Goal: Navigation & Orientation: Find specific page/section

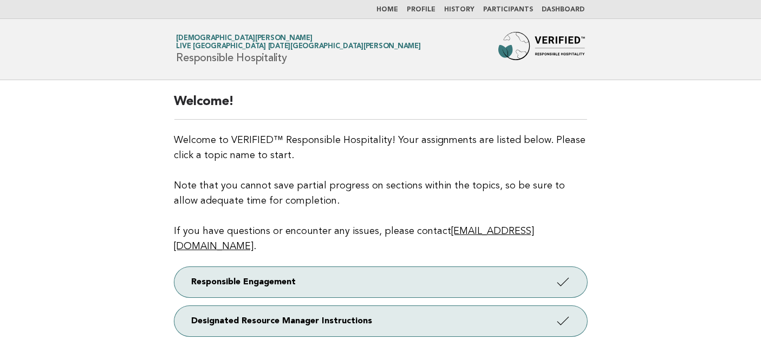
drag, startPoint x: 710, startPoint y: 158, endPoint x: 717, endPoint y: 82, distance: 75.6
click at [710, 156] on main "Welcome! Welcome to VERIFIED™ Responsible Hospitality! Your assignments are lis…" at bounding box center [380, 227] width 761 height 295
click at [560, 8] on link "Dashboard" at bounding box center [563, 10] width 43 height 7
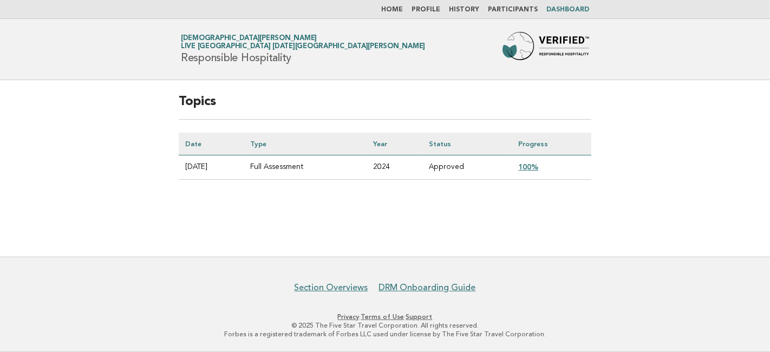
click at [186, 220] on main "Topics Date Type Year Status Progress 2025-08-27 Full Assessment 2024 Approved …" at bounding box center [385, 168] width 770 height 177
click at [534, 166] on link "100%" at bounding box center [529, 167] width 20 height 9
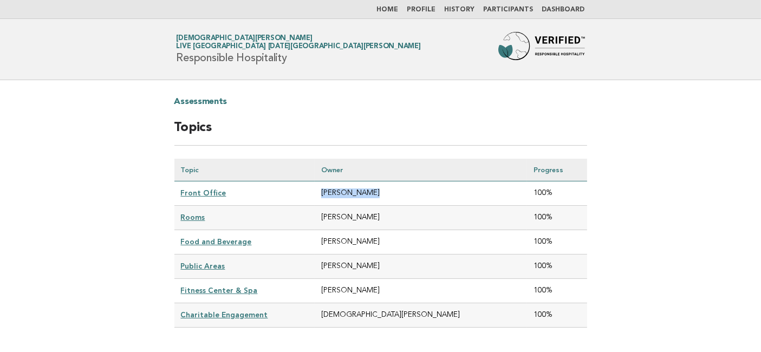
drag, startPoint x: 404, startPoint y: 192, endPoint x: 348, endPoint y: 193, distance: 56.4
click at [348, 193] on td "LIZETH GARCIA" at bounding box center [421, 194] width 212 height 24
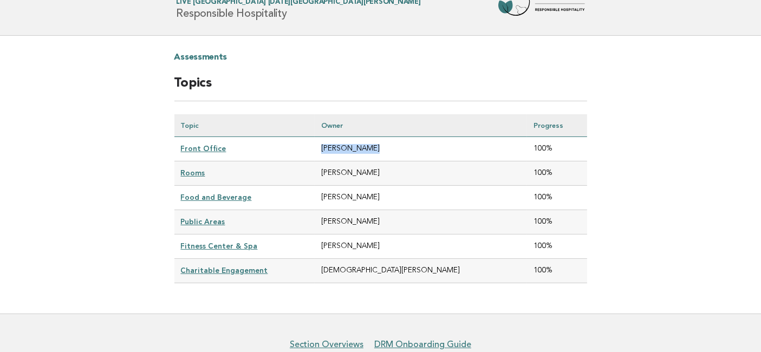
scroll to position [60, 0]
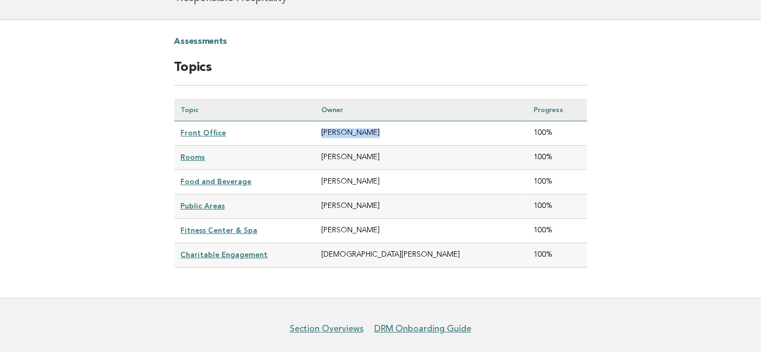
drag, startPoint x: 429, startPoint y: 157, endPoint x: 352, endPoint y: 157, distance: 76.4
click at [352, 157] on td "CRISTIAN CASTAÑEDA" at bounding box center [421, 158] width 212 height 24
drag, startPoint x: 423, startPoint y: 178, endPoint x: 353, endPoint y: 179, distance: 69.9
click at [353, 179] on td "ANDREA BAUTISTA" at bounding box center [421, 182] width 212 height 24
drag, startPoint x: 435, startPoint y: 202, endPoint x: 354, endPoint y: 199, distance: 80.2
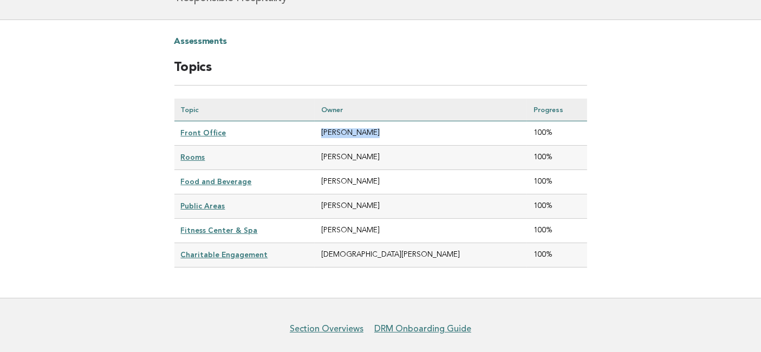
click at [354, 199] on td "CRISTIAN CASTAÑEDA" at bounding box center [421, 207] width 212 height 24
drag, startPoint x: 371, startPoint y: 196, endPoint x: 374, endPoint y: 203, distance: 7.8
click at [371, 197] on td "CRISTIAN CASTAÑEDA" at bounding box center [421, 207] width 212 height 24
click at [358, 203] on td "CRISTIAN CASTAÑEDA" at bounding box center [421, 207] width 212 height 24
drag, startPoint x: 352, startPoint y: 203, endPoint x: 419, endPoint y: 212, distance: 67.9
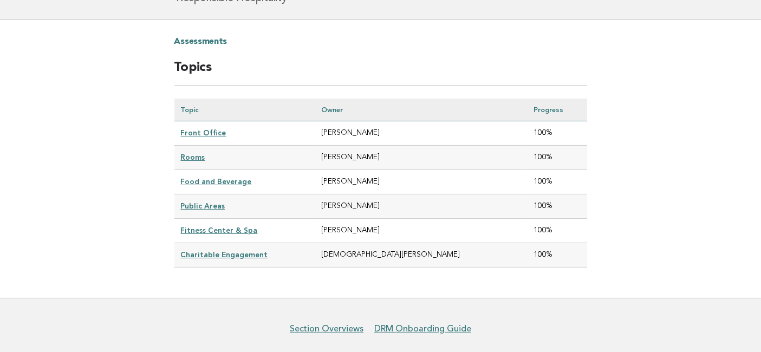
click at [419, 212] on tbody "Front Office LIZETH GARCIA 100% Rooms CRISTIAN CASTAÑEDA 100% Food and Beverage…" at bounding box center [380, 194] width 413 height 146
drag, startPoint x: 354, startPoint y: 225, endPoint x: 402, endPoint y: 228, distance: 47.3
click at [402, 229] on td "MARIANA VILLARREAL" at bounding box center [421, 231] width 212 height 24
drag, startPoint x: 353, startPoint y: 251, endPoint x: 396, endPoint y: 251, distance: 42.8
click at [396, 251] on td "[DEMOGRAPHIC_DATA][PERSON_NAME]" at bounding box center [421, 255] width 212 height 24
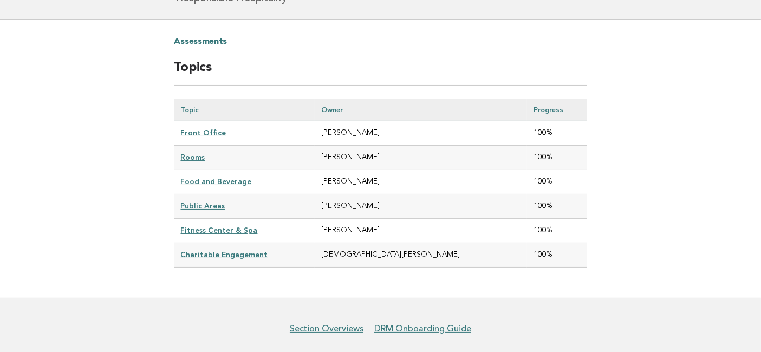
click at [357, 270] on div "Assessments Topics Topic Owner Progress Front Office LIZETH GARCIA 100% Rooms C…" at bounding box center [380, 159] width 439 height 278
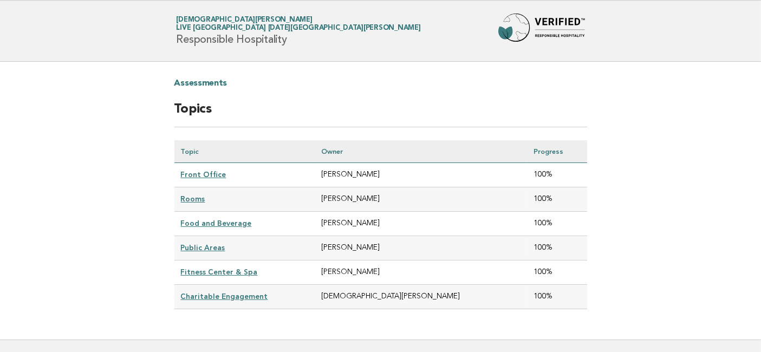
scroll to position [0, 0]
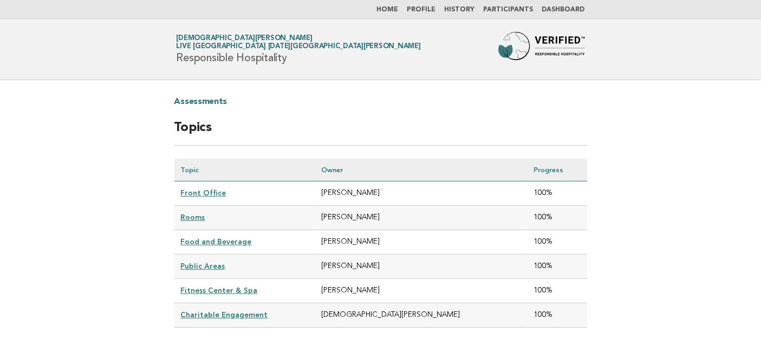
click at [508, 9] on link "Participants" at bounding box center [509, 10] width 50 height 7
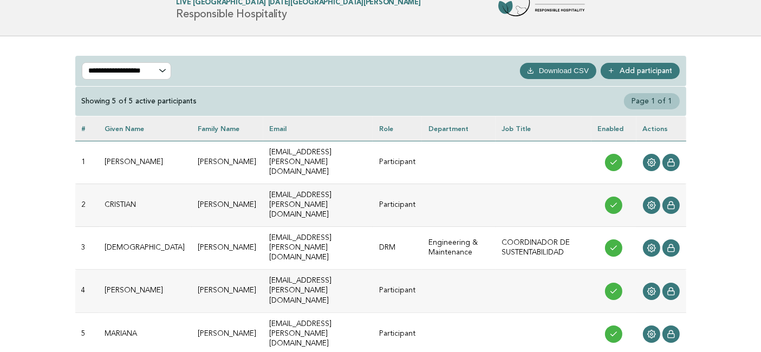
scroll to position [60, 0]
